Goal: Task Accomplishment & Management: Use online tool/utility

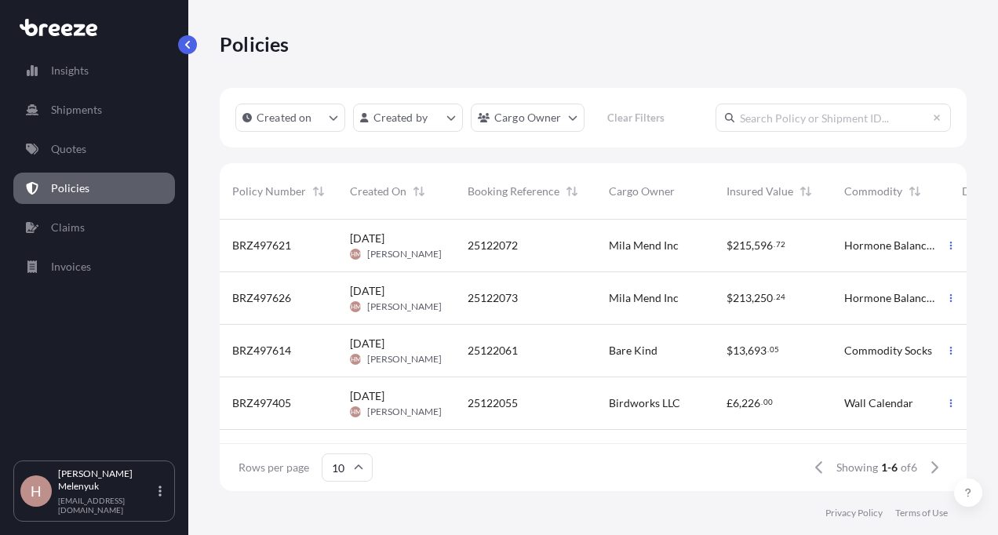
scroll to position [268, 735]
click at [71, 69] on p "Insights" at bounding box center [70, 71] width 38 height 16
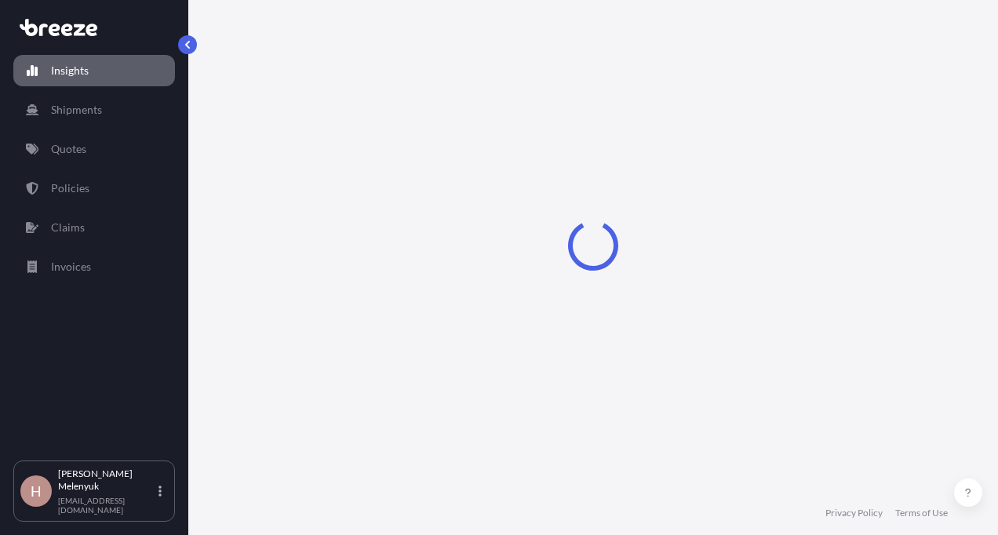
select select "2025"
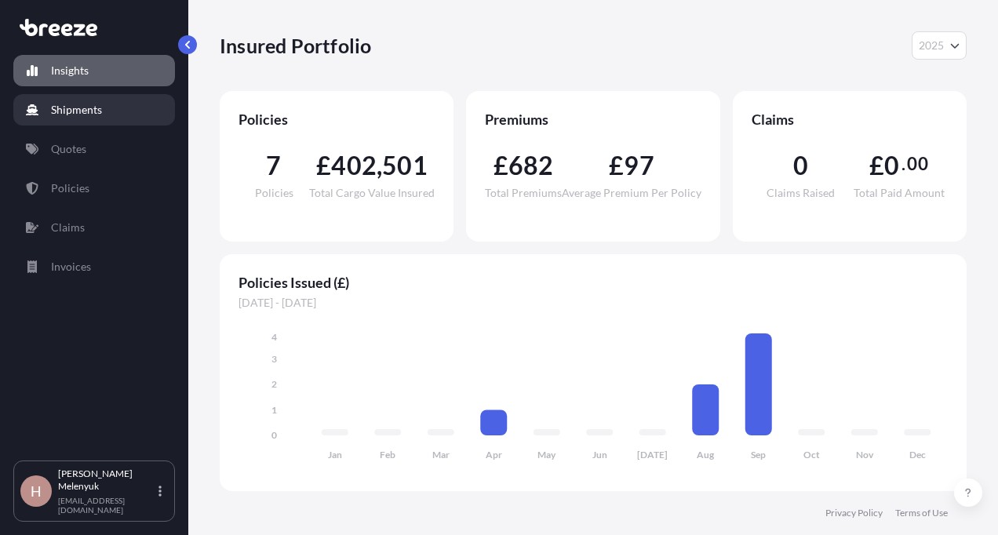
click at [92, 120] on link "Shipments" at bounding box center [94, 109] width 162 height 31
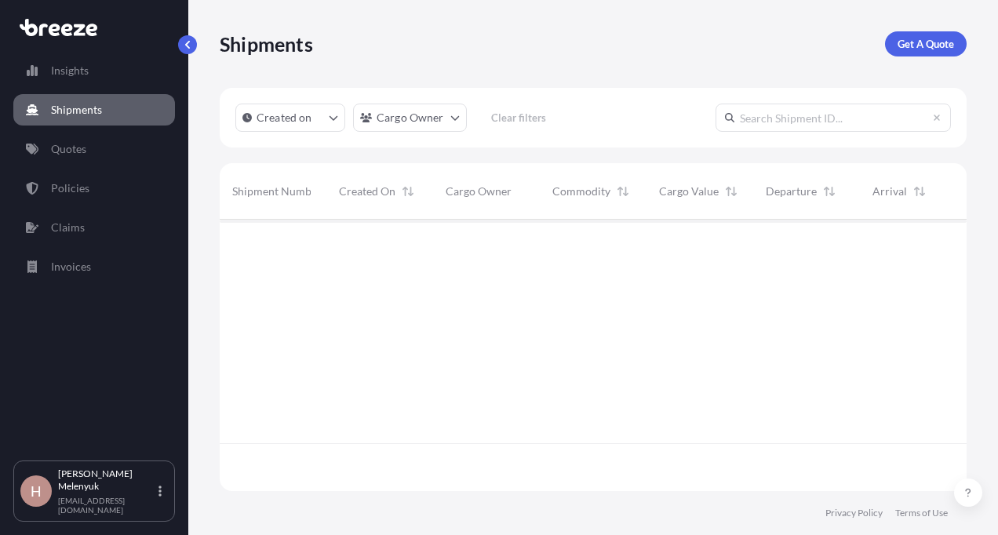
scroll to position [268, 735]
click at [86, 151] on p "Quotes" at bounding box center [68, 149] width 35 height 16
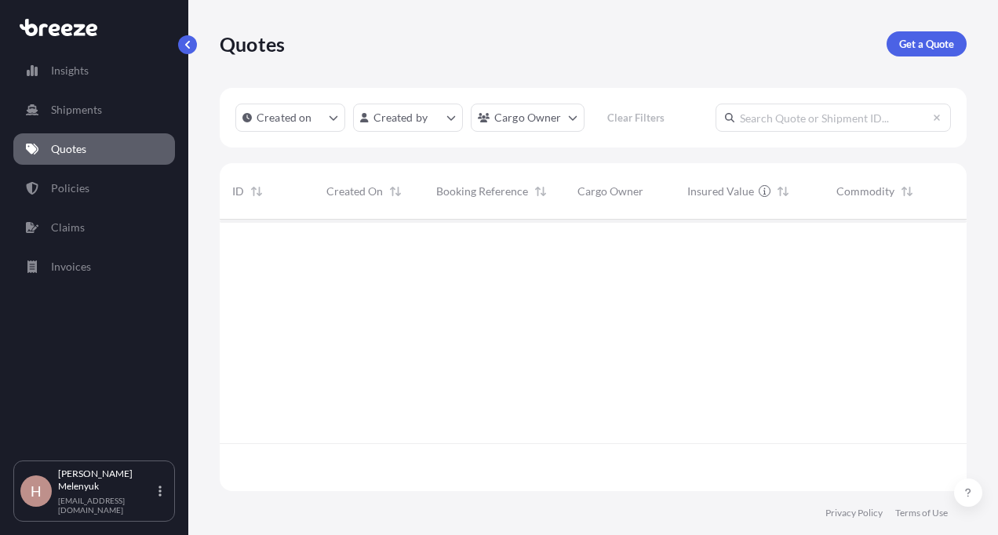
scroll to position [268, 735]
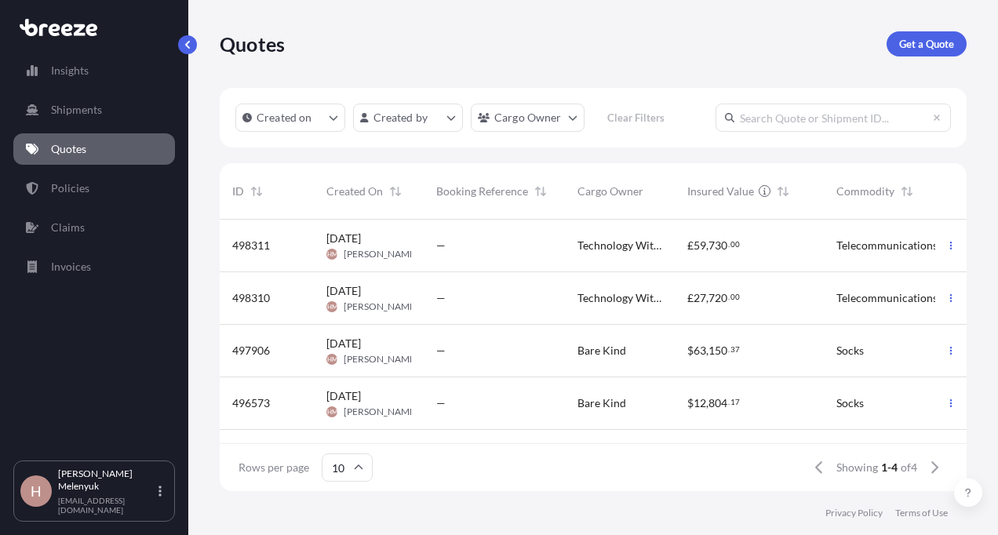
click at [749, 40] on div "Quotes Get a Quote" at bounding box center [593, 43] width 747 height 25
